Goal: Task Accomplishment & Management: Use online tool/utility

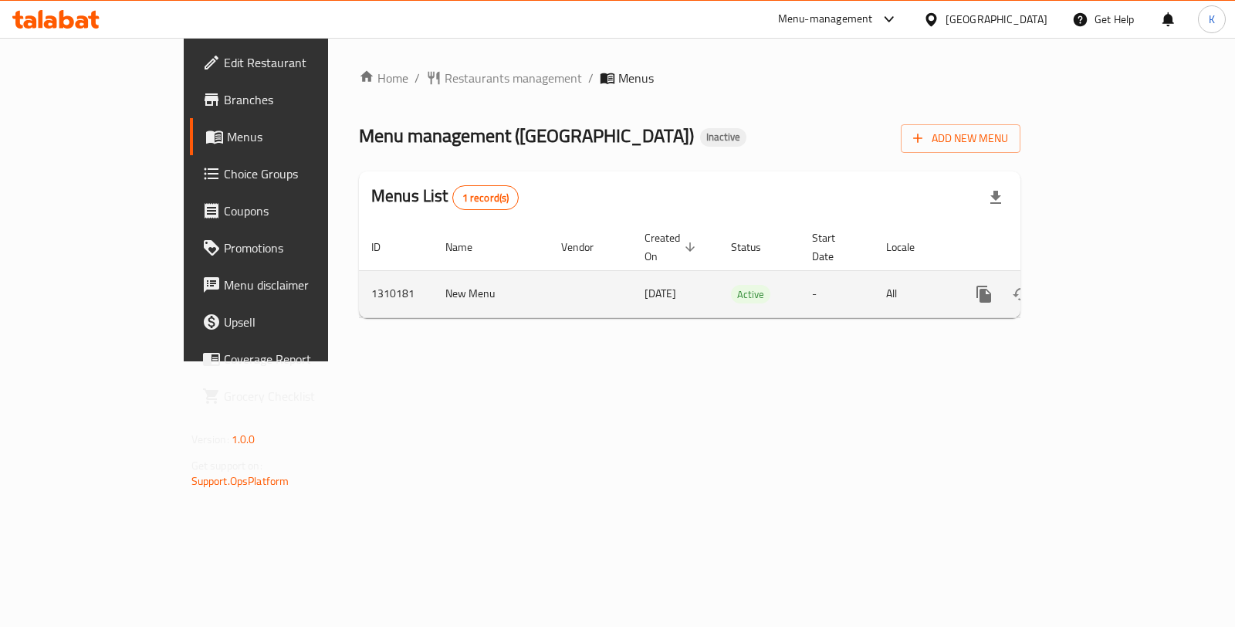
click at [1126, 295] on td "enhanced table" at bounding box center [1039, 293] width 173 height 47
click at [1126, 296] on td "enhanced table" at bounding box center [1039, 293] width 173 height 47
click at [1114, 289] on link "enhanced table" at bounding box center [1095, 294] width 37 height 37
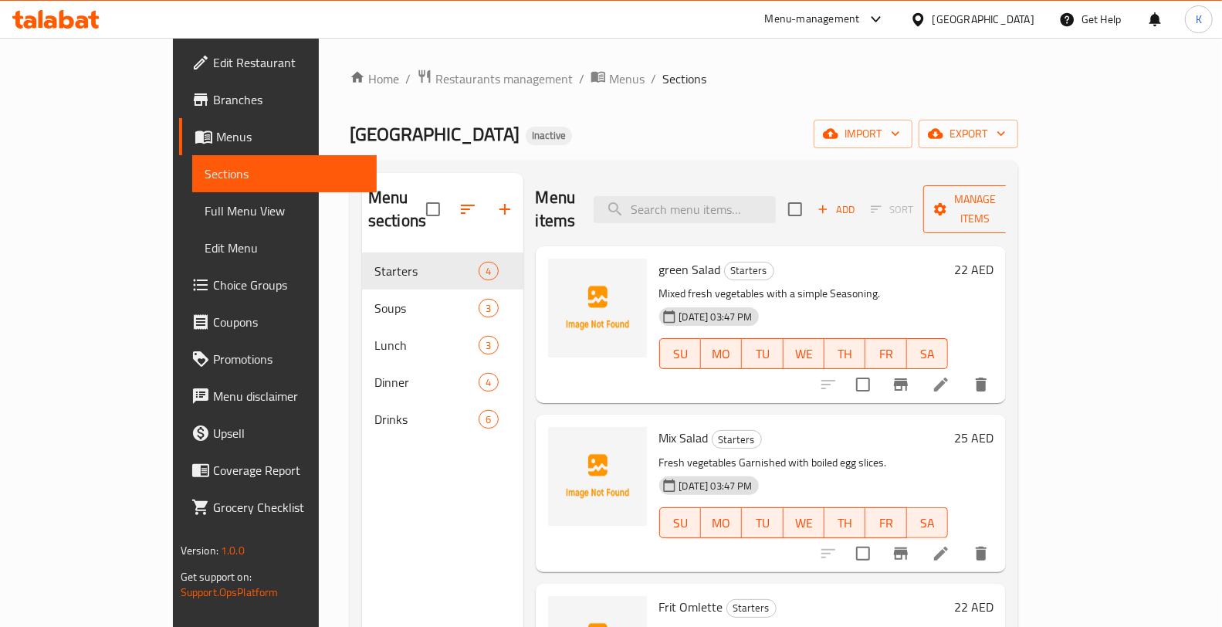
click at [1014, 193] on span "Manage items" at bounding box center [974, 209] width 79 height 39
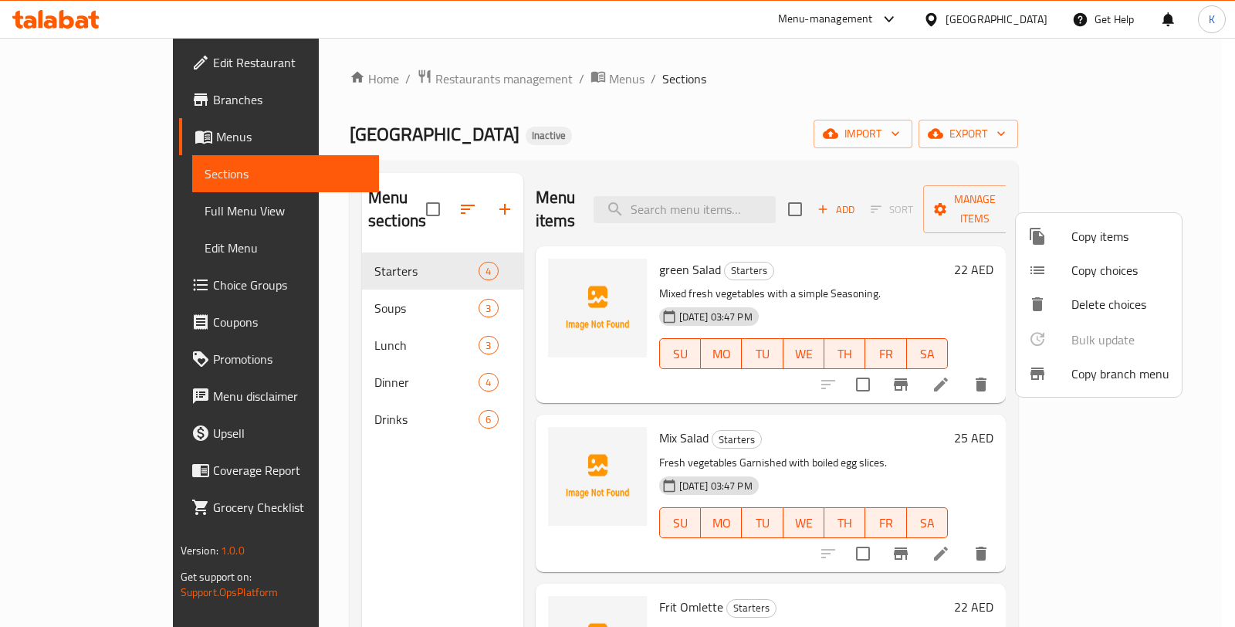
click at [1047, 153] on div at bounding box center [617, 313] width 1235 height 627
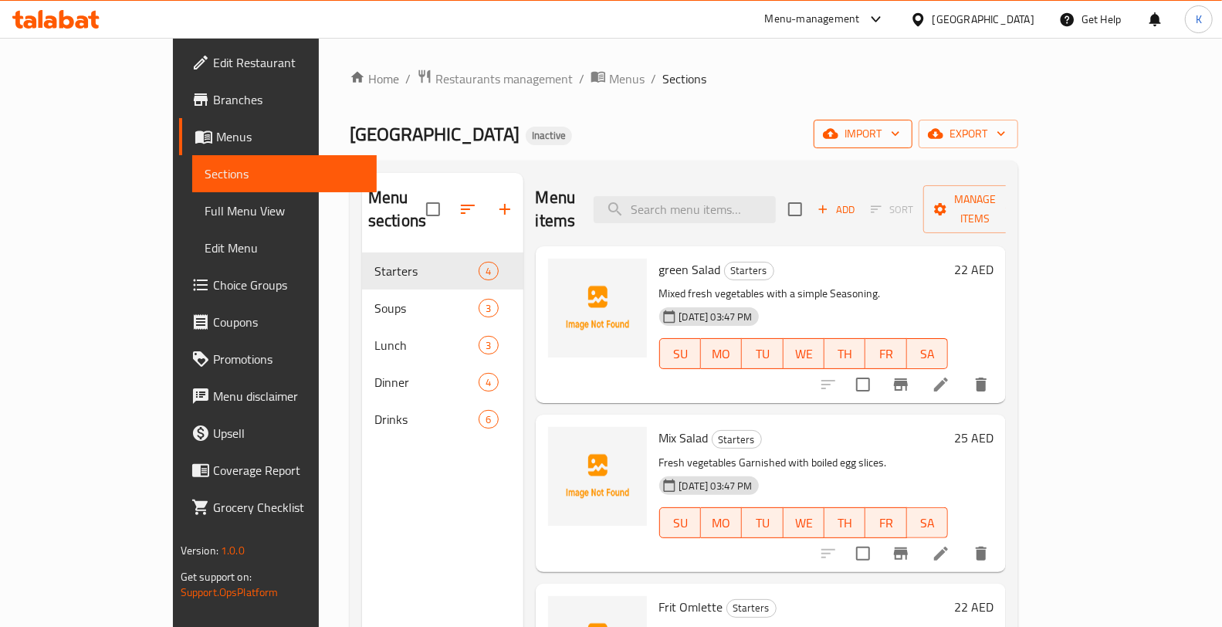
click at [912, 145] on button "import" at bounding box center [862, 134] width 99 height 29
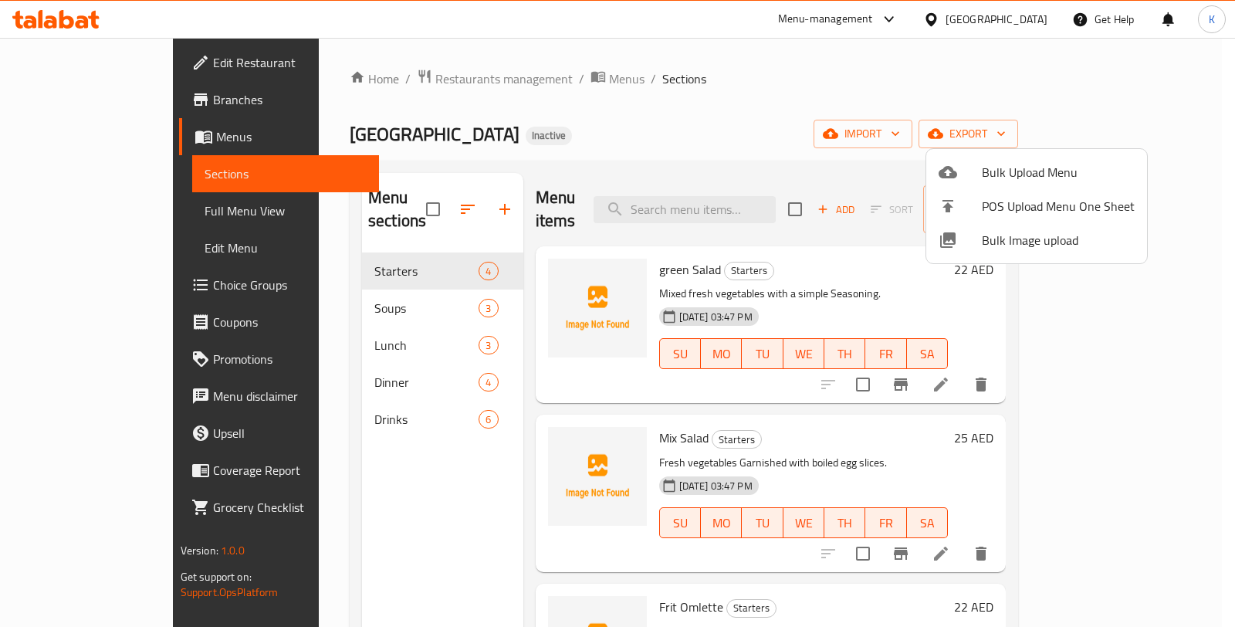
click at [1013, 233] on span "Bulk Image upload" at bounding box center [1058, 240] width 153 height 19
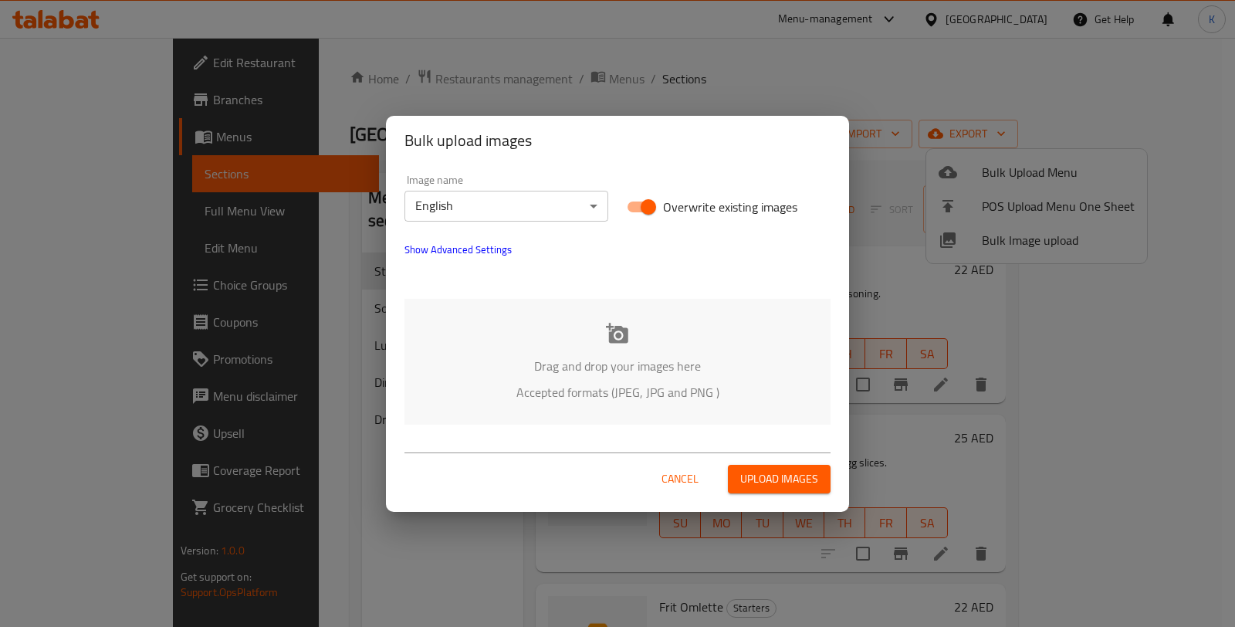
click at [521, 353] on div "Drag and drop your images here Accepted formats (JPEG, JPG and PNG )" at bounding box center [617, 362] width 426 height 126
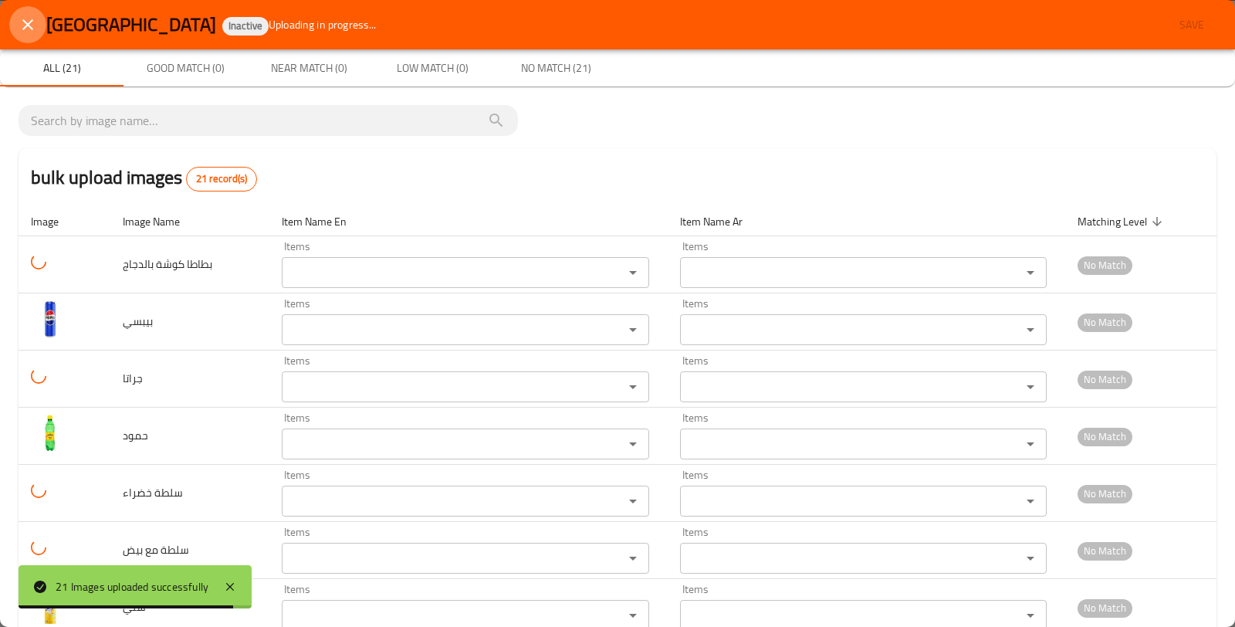
click at [18, 17] on button "close" at bounding box center [27, 24] width 37 height 37
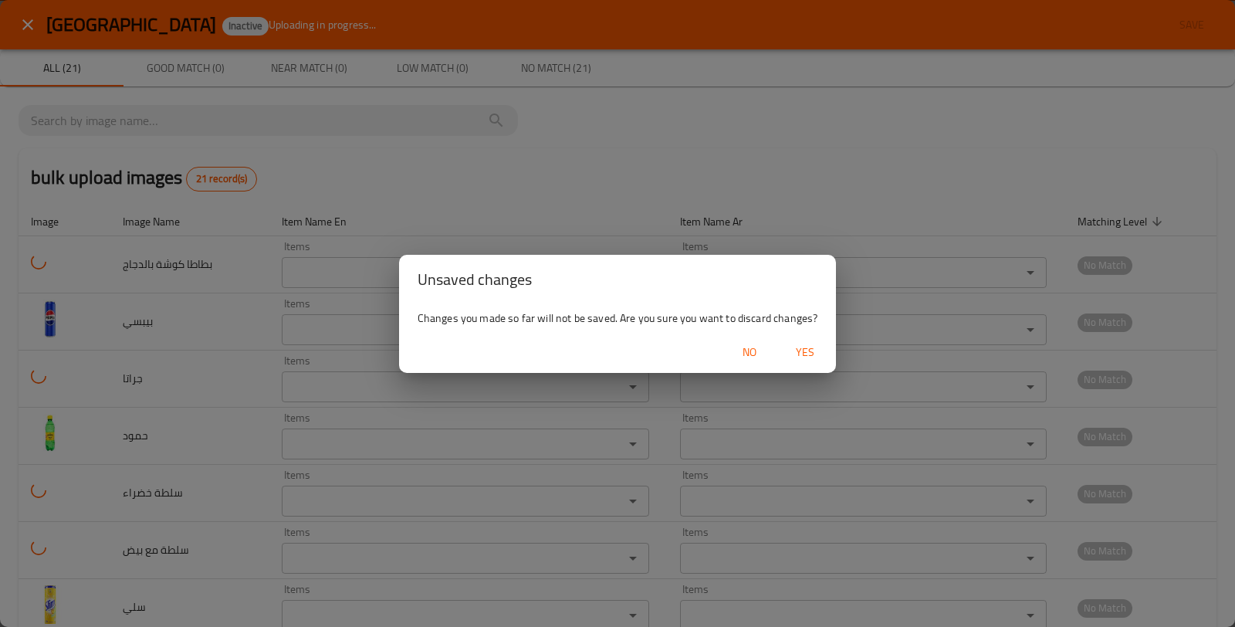
click at [797, 353] on span "Yes" at bounding box center [804, 352] width 37 height 19
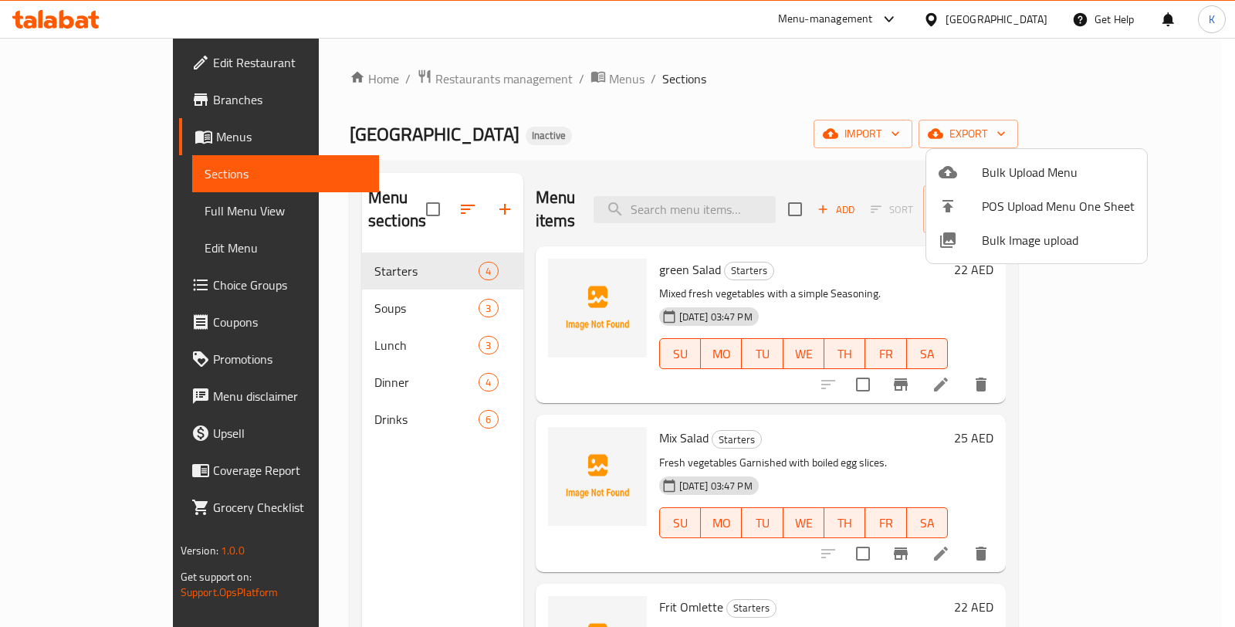
click at [760, 113] on div at bounding box center [617, 313] width 1235 height 627
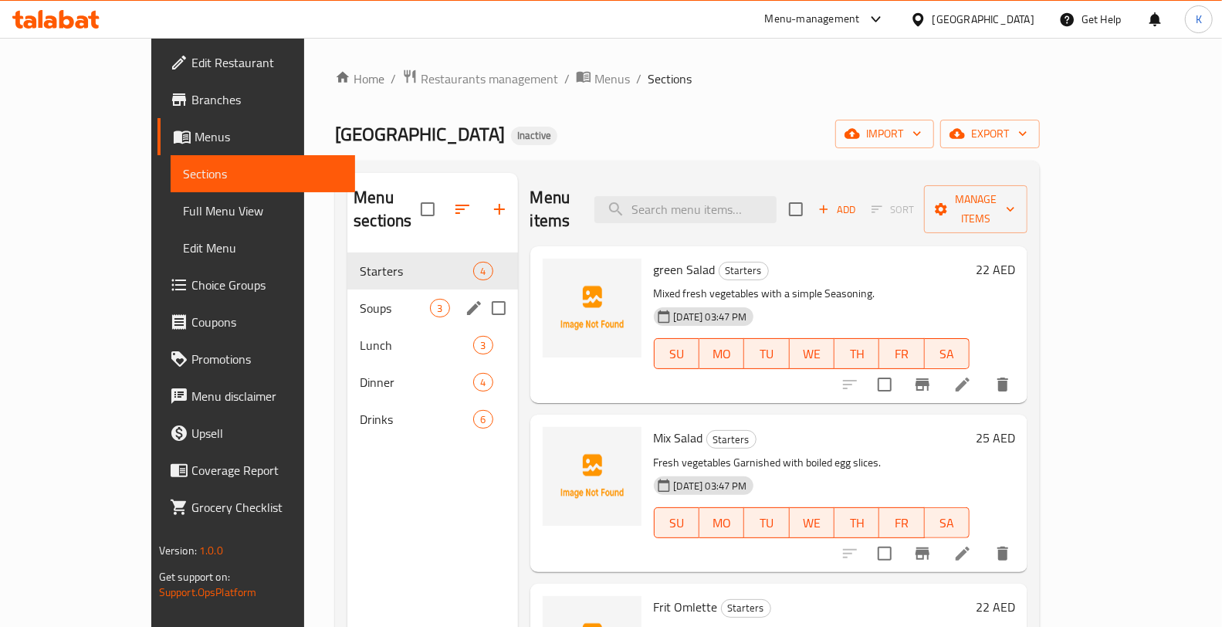
click at [360, 299] on span "Soups" at bounding box center [395, 308] width 70 height 19
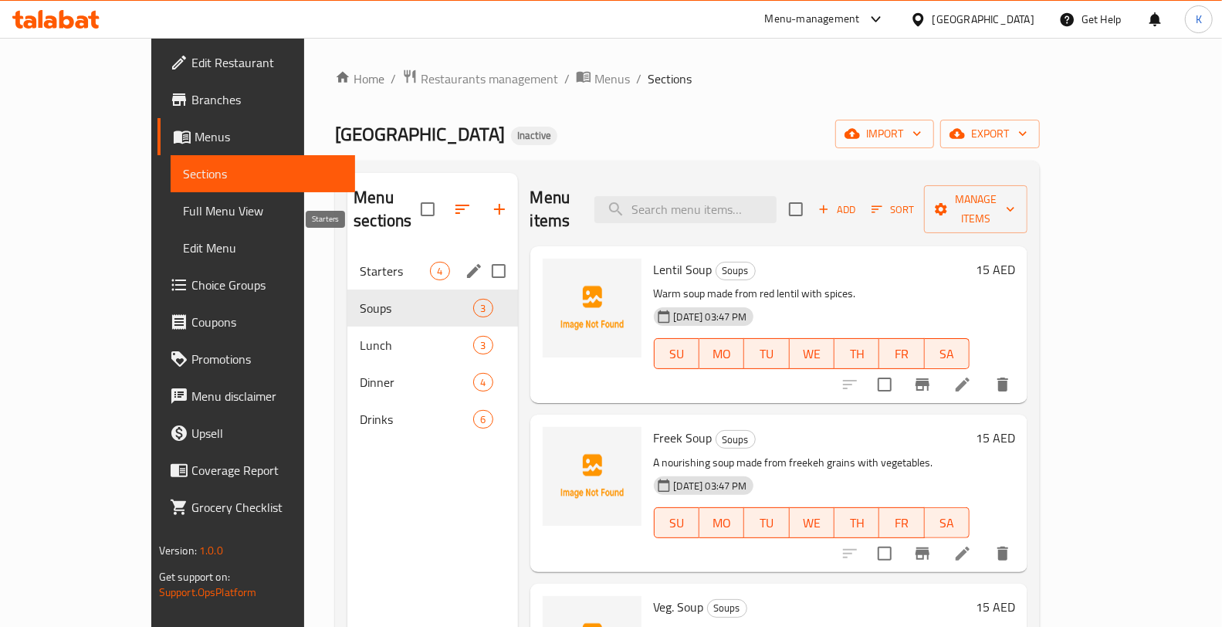
click at [347, 252] on div "Starters 4" at bounding box center [432, 270] width 170 height 37
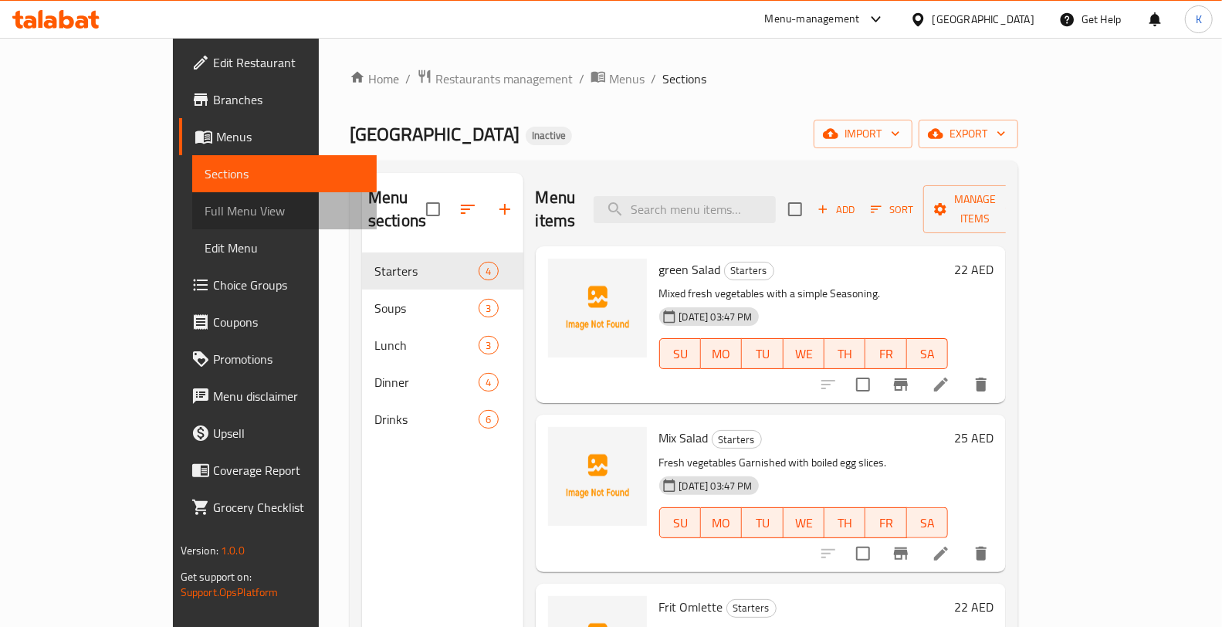
click at [205, 210] on span "Full Menu View" at bounding box center [285, 210] width 160 height 19
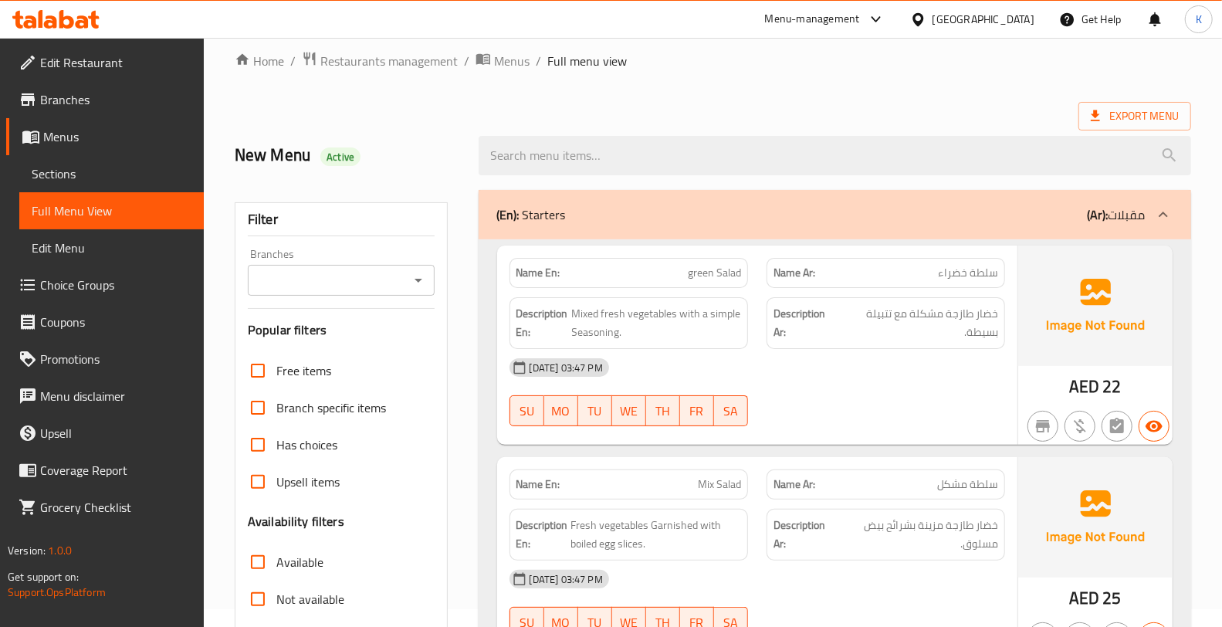
scroll to position [4266, 0]
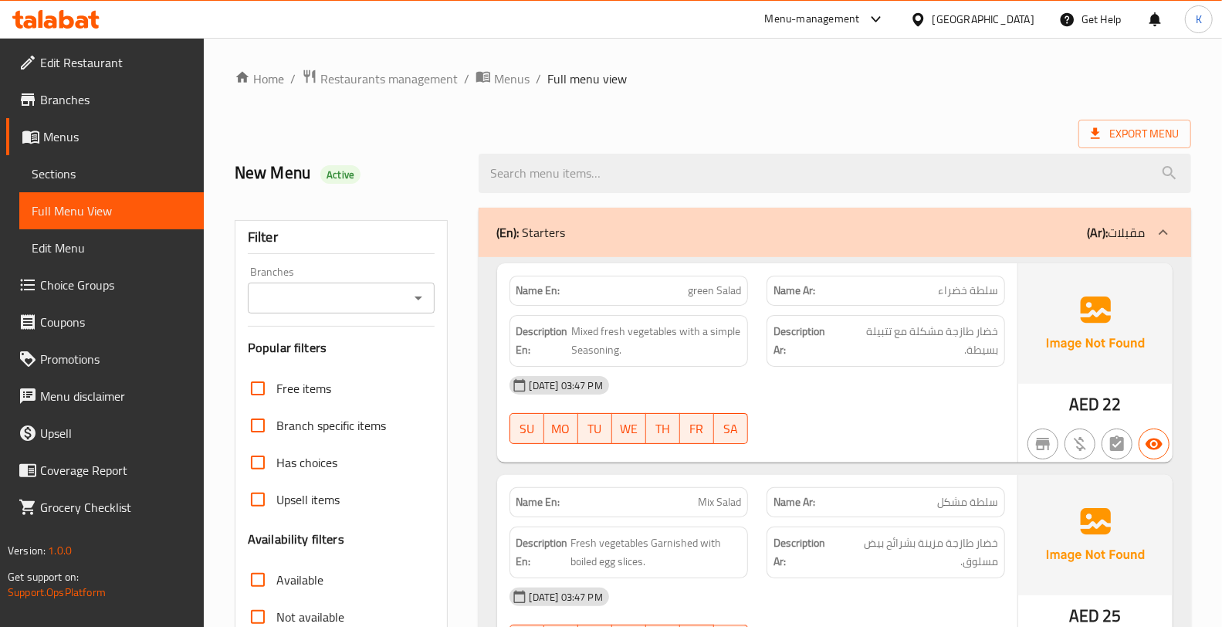
click at [90, 164] on span "Sections" at bounding box center [112, 173] width 160 height 19
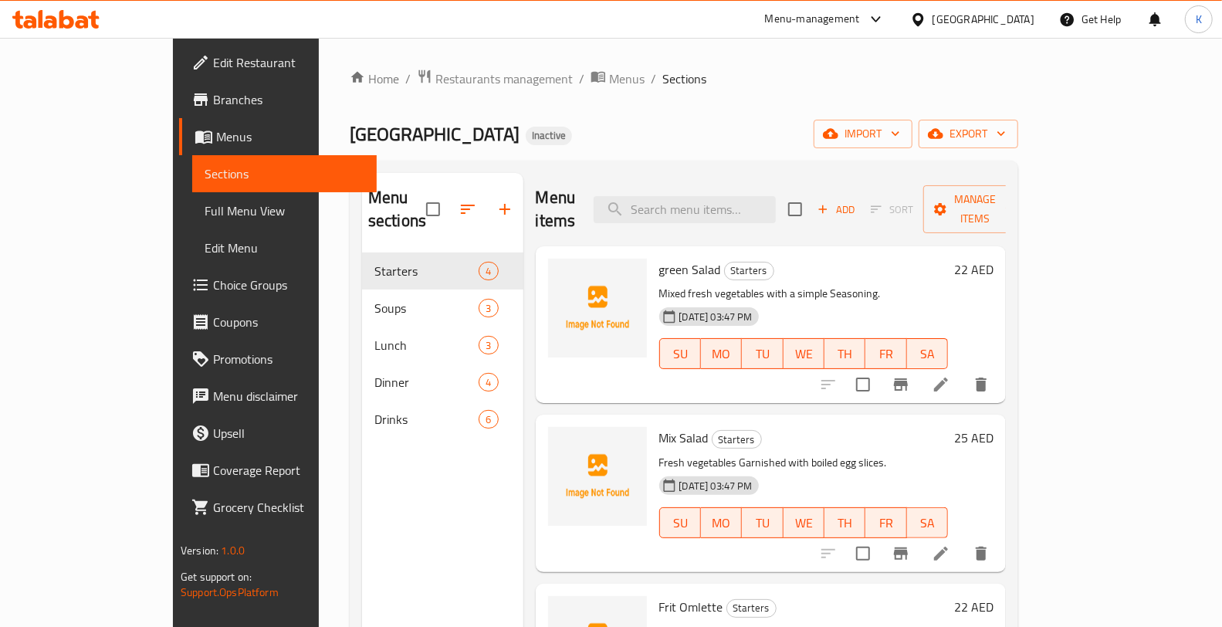
click at [1018, 135] on div "import export" at bounding box center [915, 134] width 205 height 29
click at [900, 143] on span "import" at bounding box center [863, 133] width 74 height 19
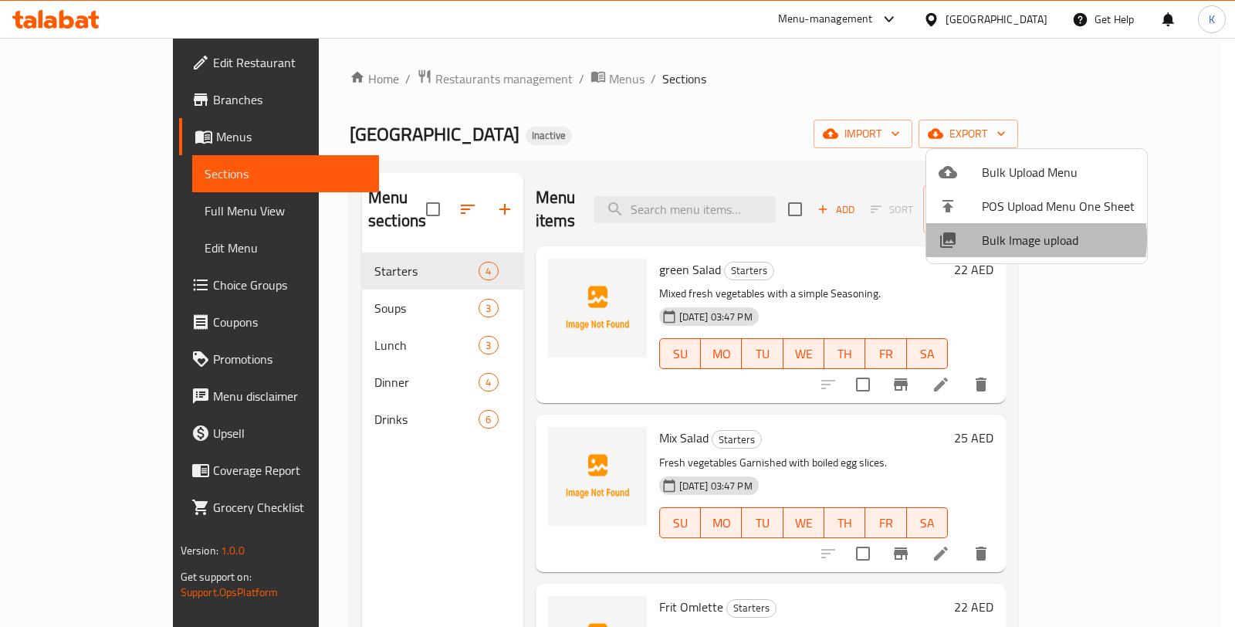
click at [1021, 239] on span "Bulk Image upload" at bounding box center [1058, 240] width 153 height 19
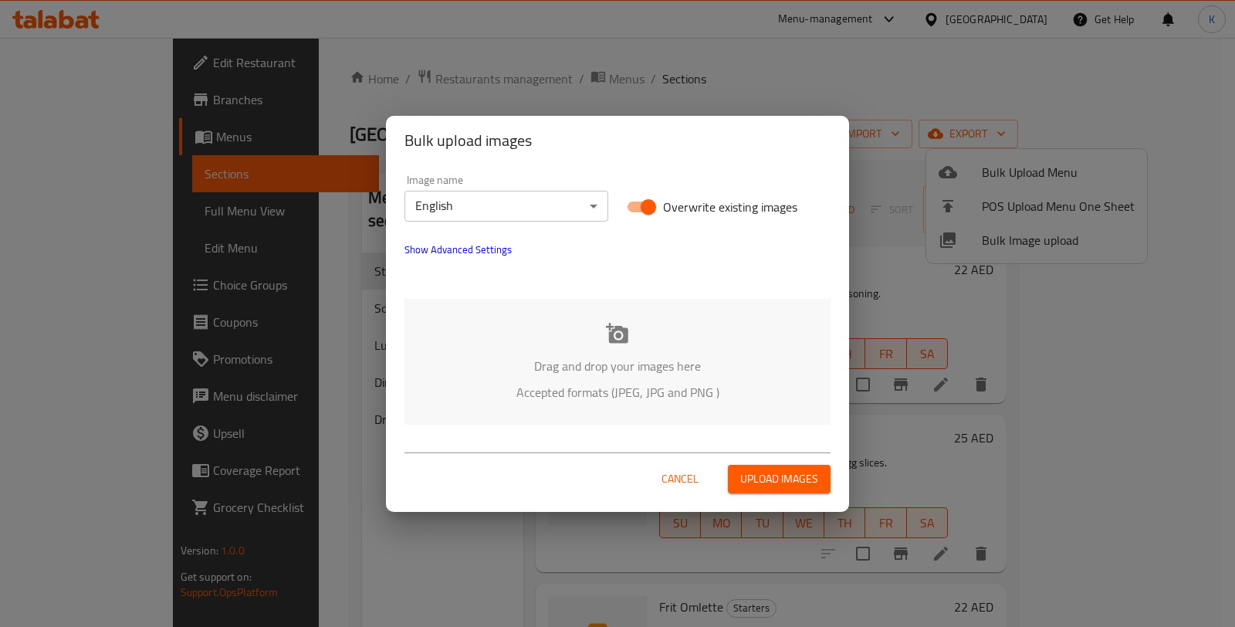
click at [490, 208] on body "​ Menu-management [GEOGRAPHIC_DATA] Get Help K Edit Restaurant Branches Menus S…" at bounding box center [617, 332] width 1235 height 589
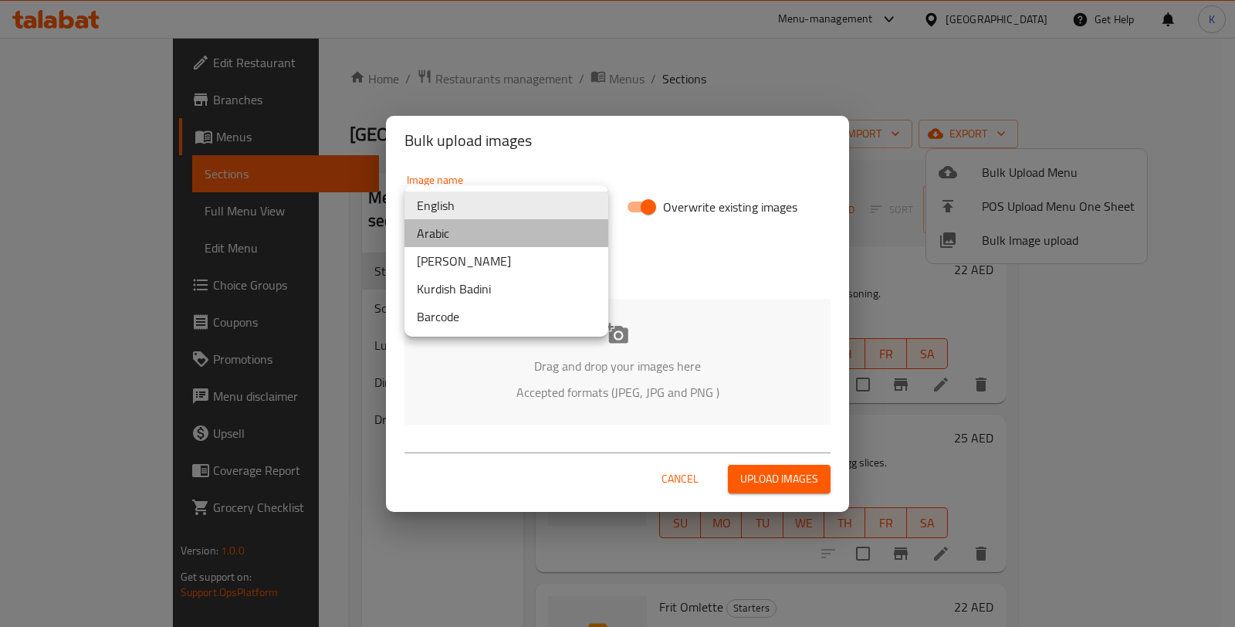
click at [495, 238] on li "Arabic" at bounding box center [506, 233] width 204 height 28
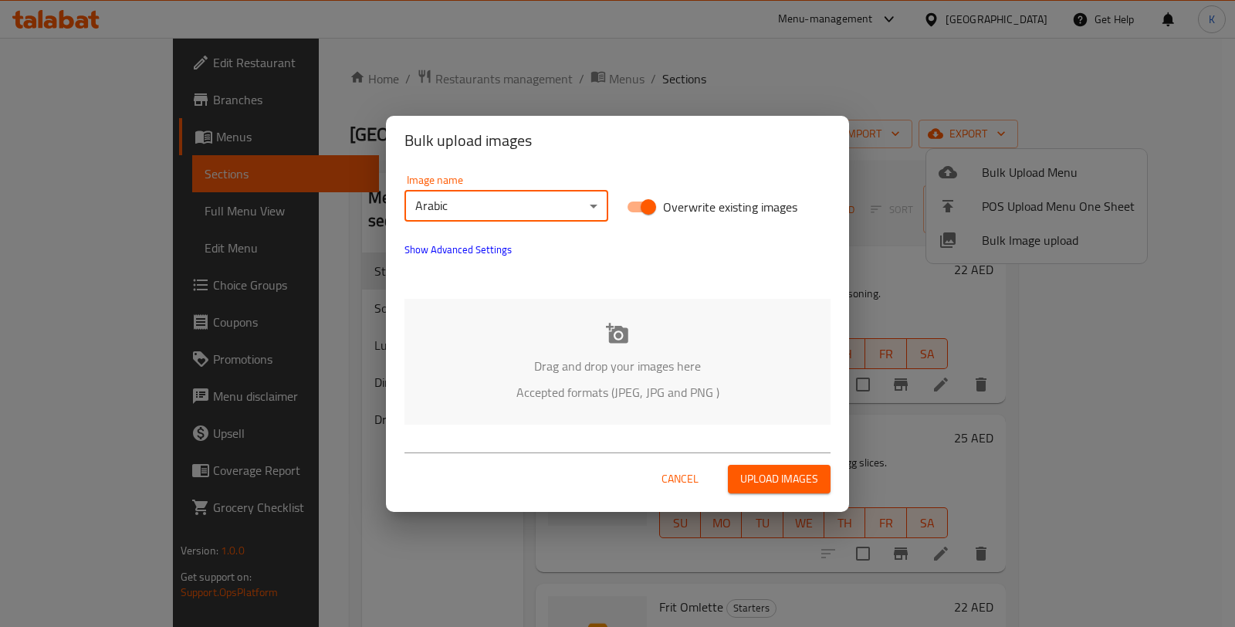
click at [564, 373] on p "Drag and drop your images here" at bounding box center [618, 366] width 380 height 19
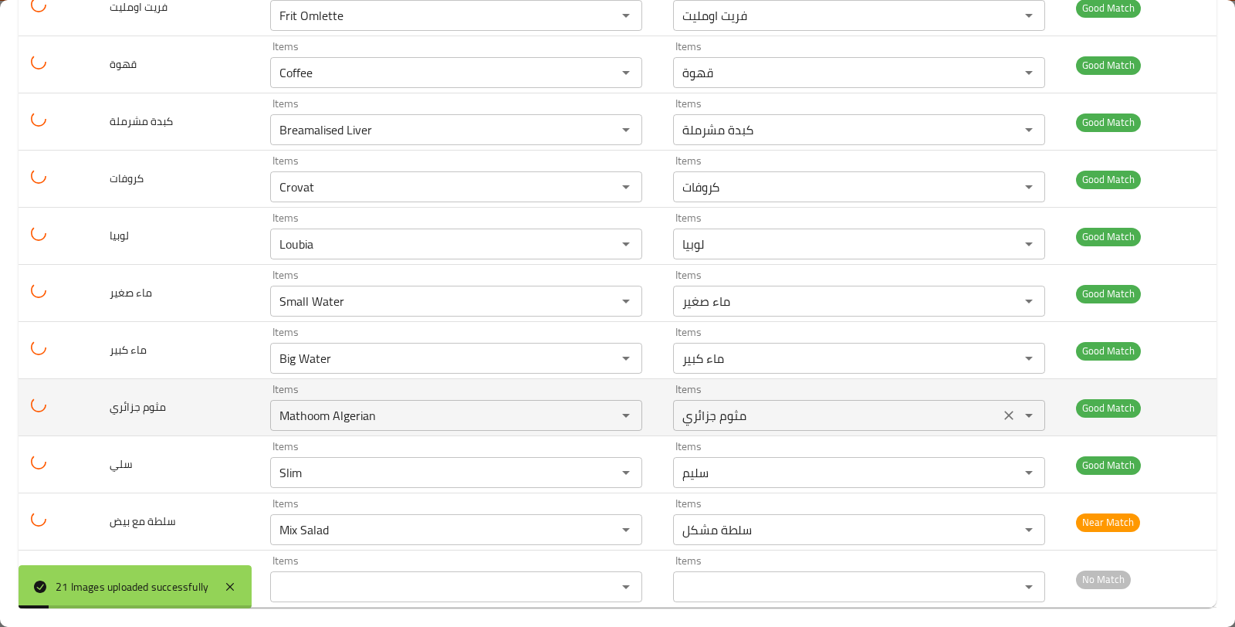
scroll to position [840, 0]
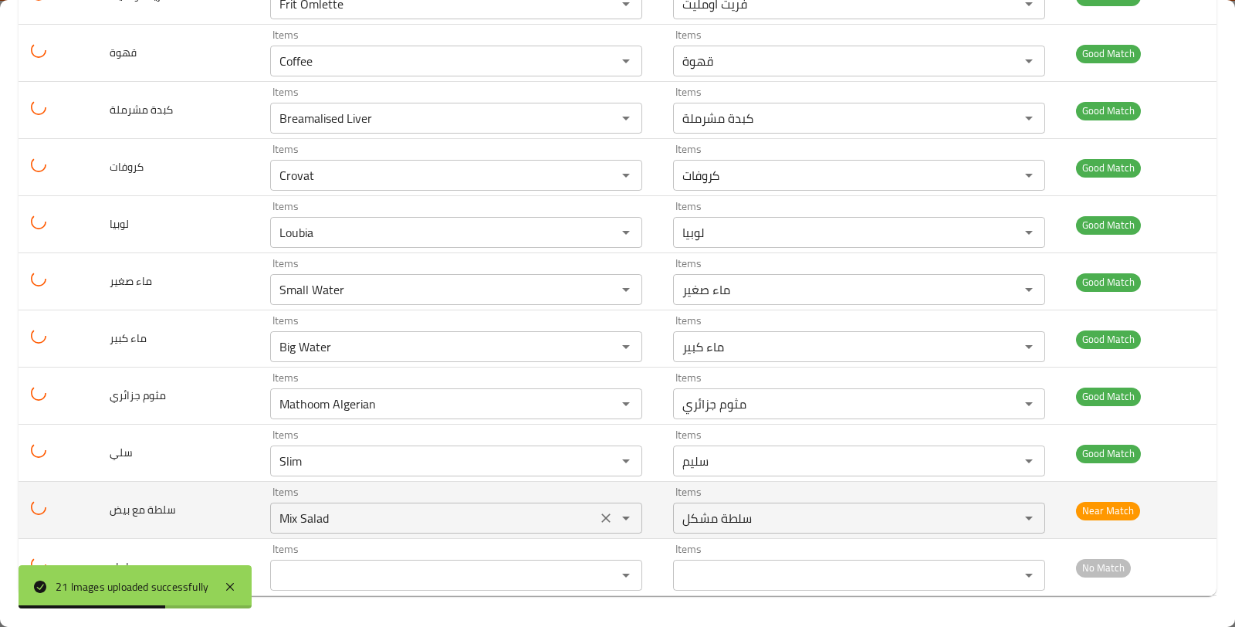
click at [346, 515] on بيض "Mix Salad" at bounding box center [433, 518] width 317 height 22
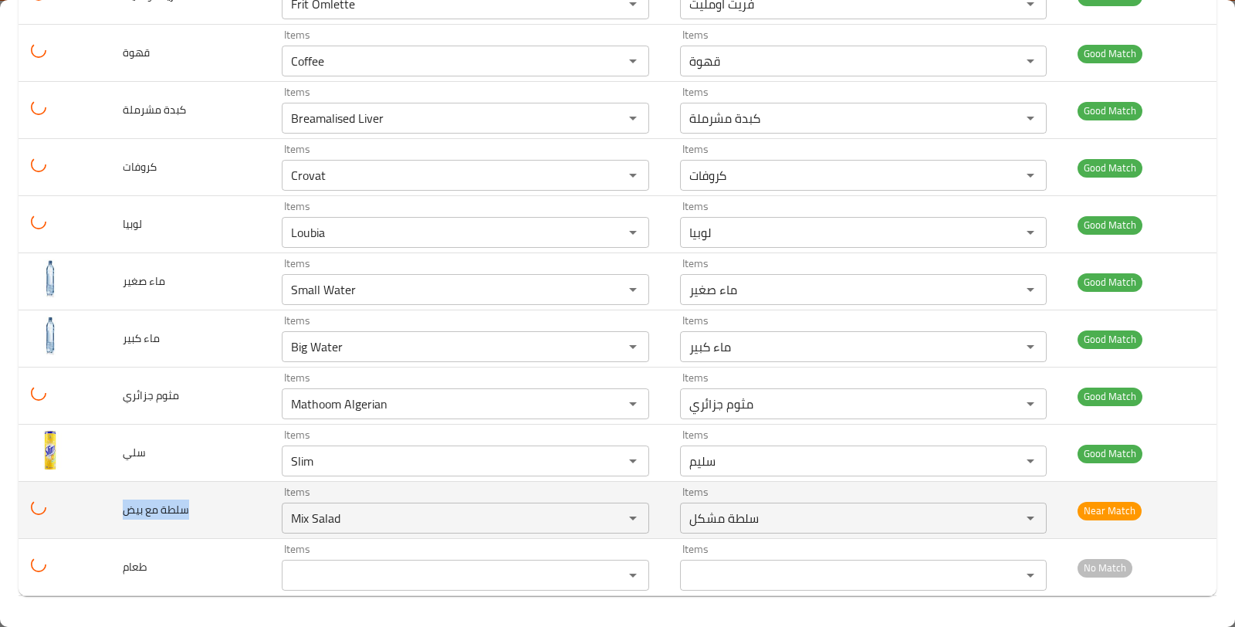
drag, startPoint x: 204, startPoint y: 509, endPoint x: 121, endPoint y: 502, distance: 82.9
click at [121, 502] on td "سلطة مع بيض" at bounding box center [189, 510] width 159 height 57
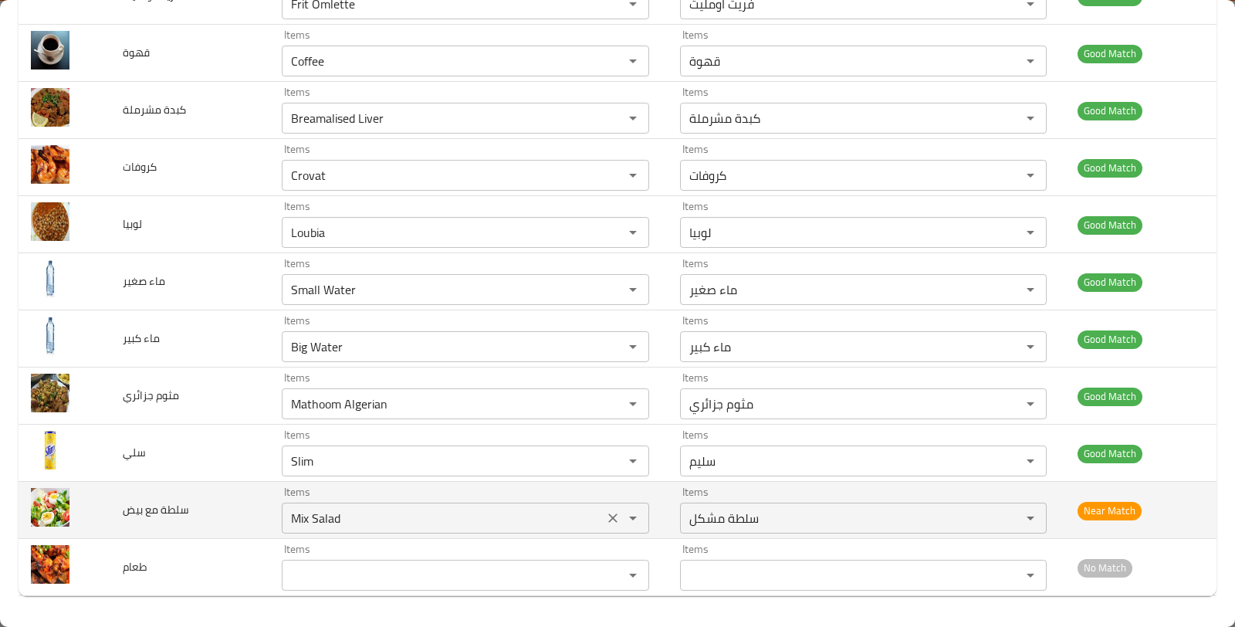
click at [350, 515] on بيض "Mix Salad" at bounding box center [442, 518] width 313 height 22
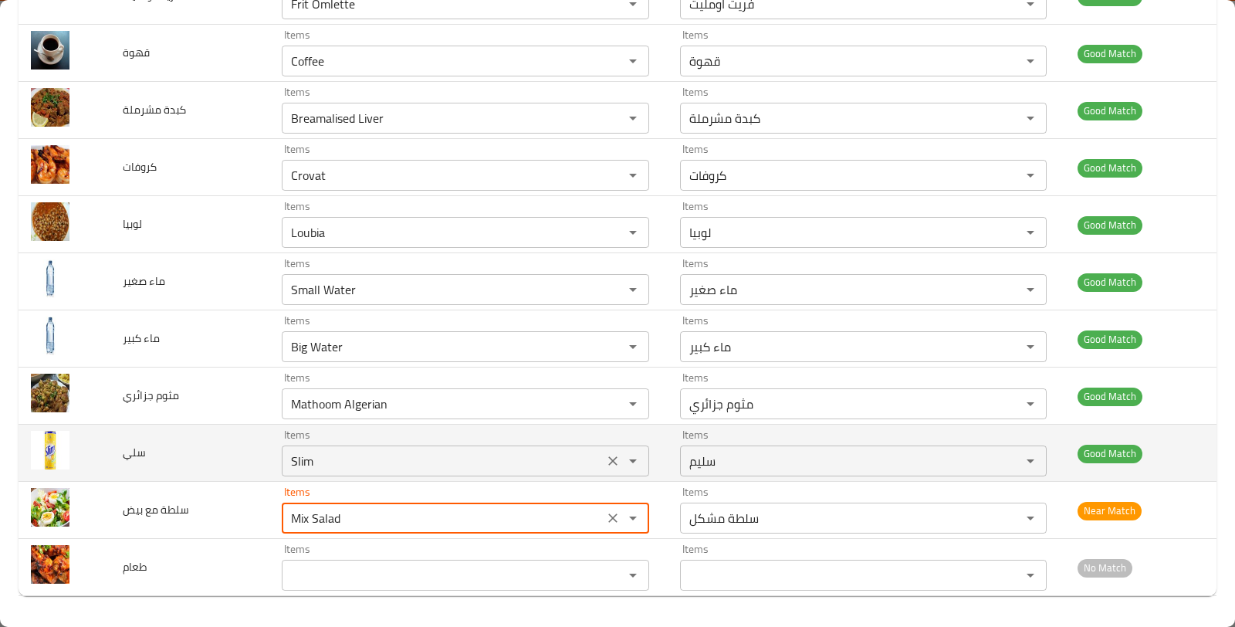
click at [343, 465] on input "Slim" at bounding box center [442, 461] width 313 height 22
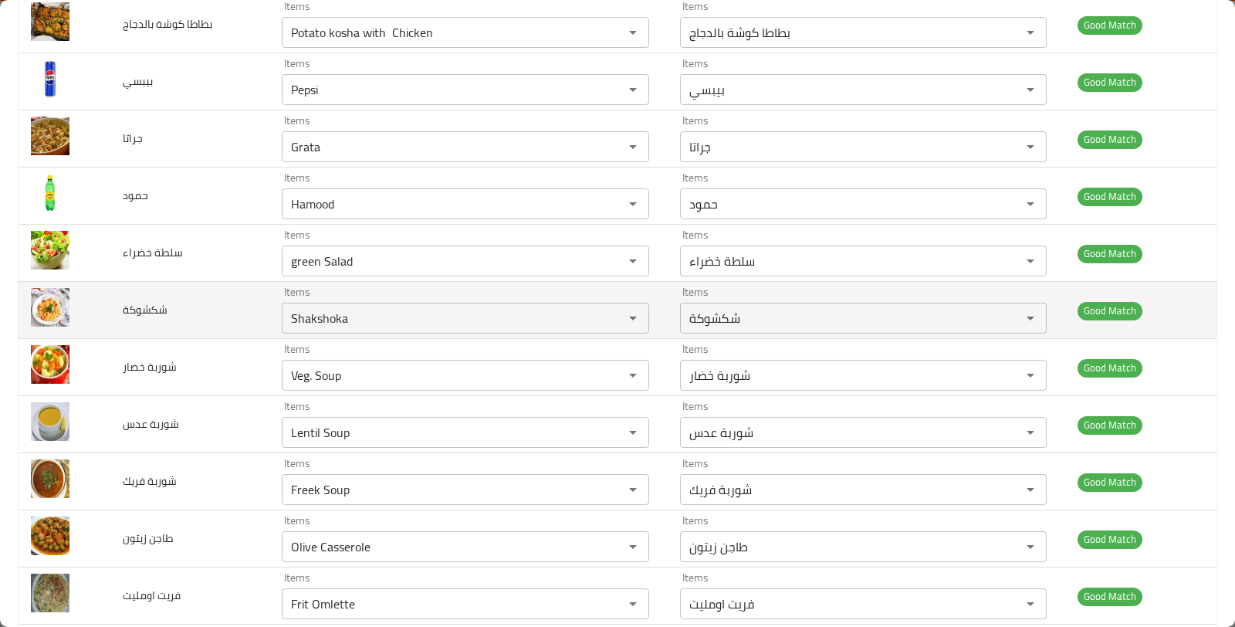
scroll to position [40, 0]
